Goal: Information Seeking & Learning: Learn about a topic

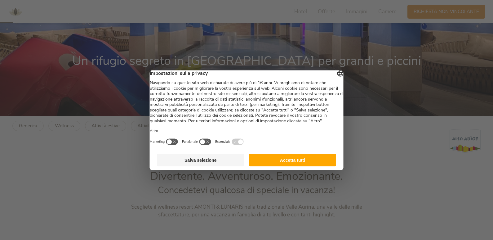
scroll to position [124, 0]
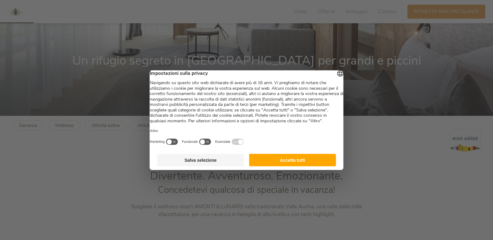
click at [271, 166] on button "Accetta tutti" at bounding box center [292, 160] width 87 height 12
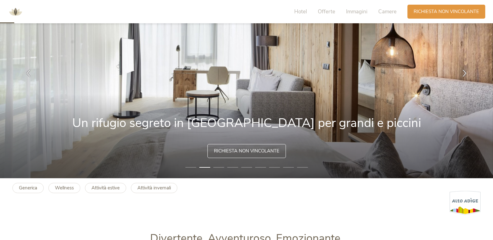
scroll to position [62, 0]
click at [155, 186] on b "Attività invernali" at bounding box center [154, 187] width 34 height 6
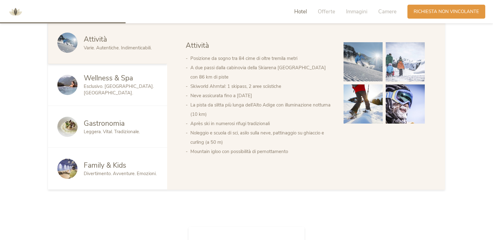
scroll to position [434, 0]
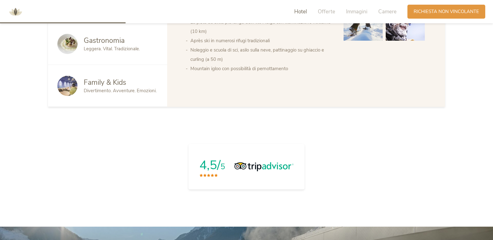
click at [108, 91] on span "Divertimento. Avventure. Emozioni." at bounding box center [120, 90] width 73 height 6
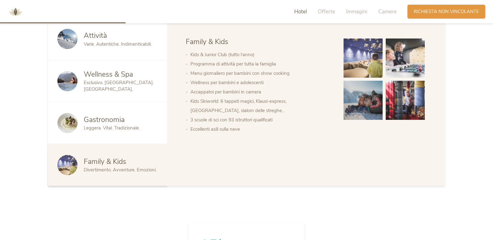
scroll to position [279, 0]
